Goal: Use online tool/utility: Utilize a website feature to perform a specific function

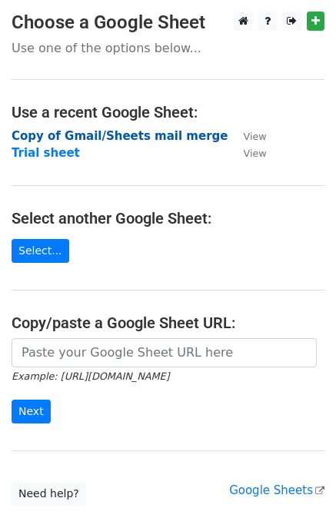
click at [89, 136] on strong "Copy of Gmail/Sheets mail merge" at bounding box center [120, 136] width 216 height 14
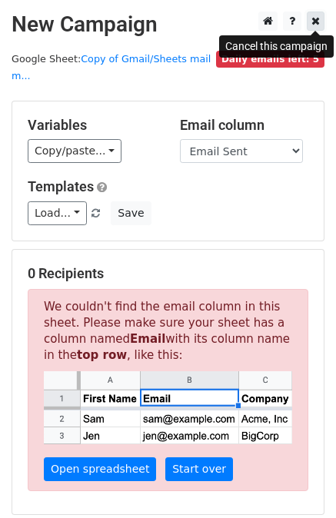
click at [319, 22] on icon at bounding box center [316, 20] width 8 height 11
